Goal: Find specific page/section: Find specific page/section

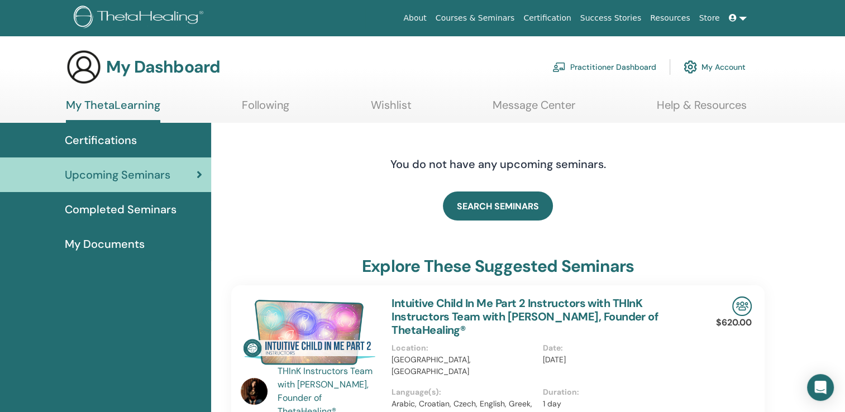
click at [721, 68] on link "My Account" at bounding box center [714, 67] width 62 height 25
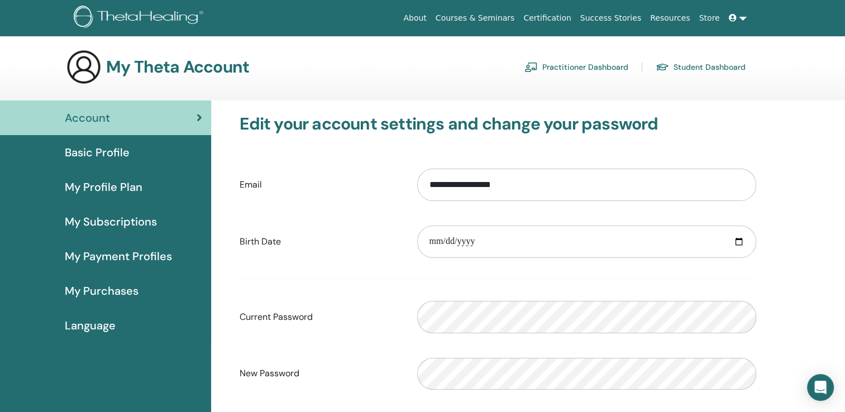
click at [87, 288] on span "My Purchases" at bounding box center [102, 291] width 74 height 17
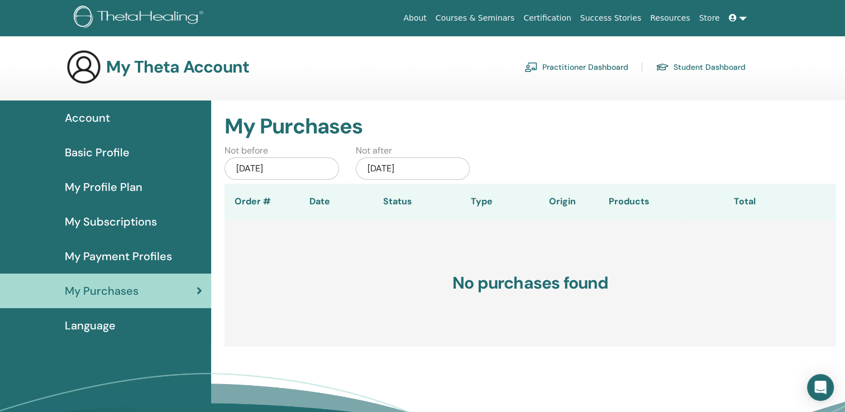
click at [86, 119] on span "Account" at bounding box center [87, 117] width 45 height 17
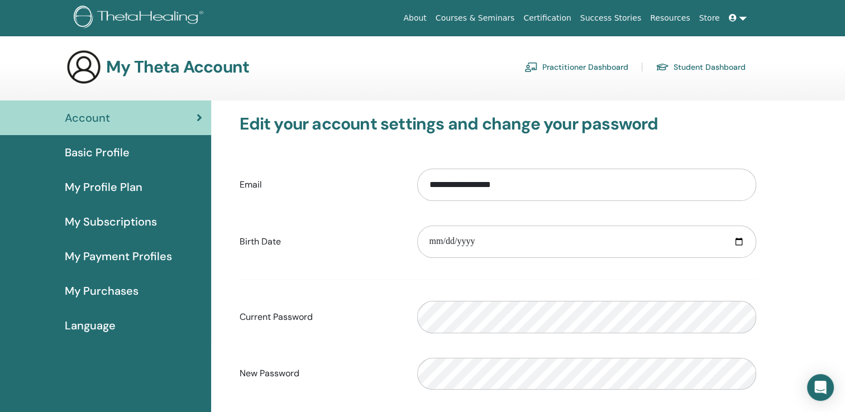
click at [681, 67] on link "Student Dashboard" at bounding box center [701, 67] width 90 height 18
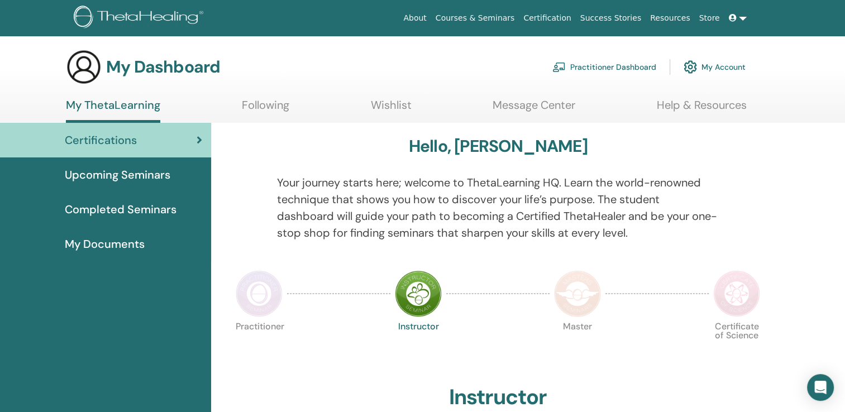
click at [418, 287] on img at bounding box center [418, 293] width 47 height 47
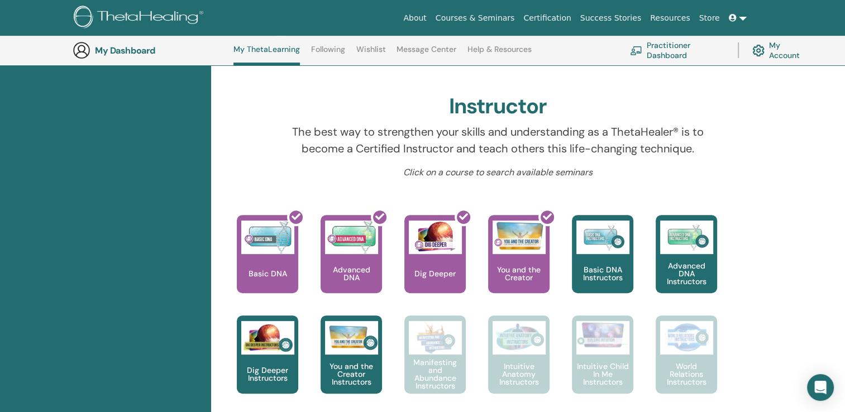
scroll to position [319, 0]
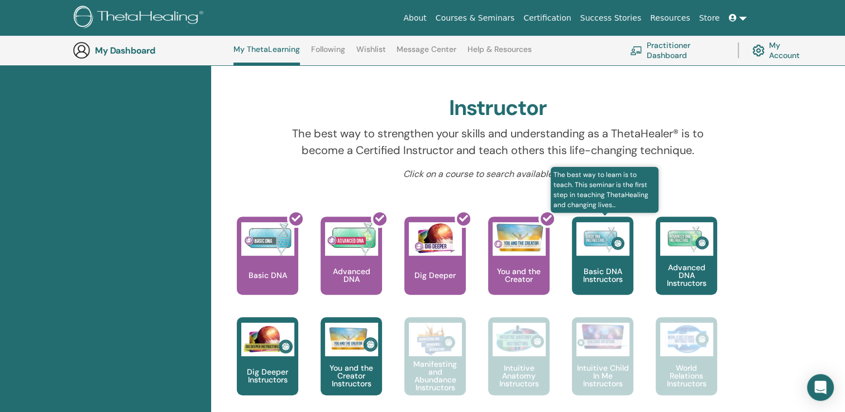
click at [600, 274] on p "Basic DNA Instructors" at bounding box center [602, 275] width 61 height 16
